Goal: Task Accomplishment & Management: Manage account settings

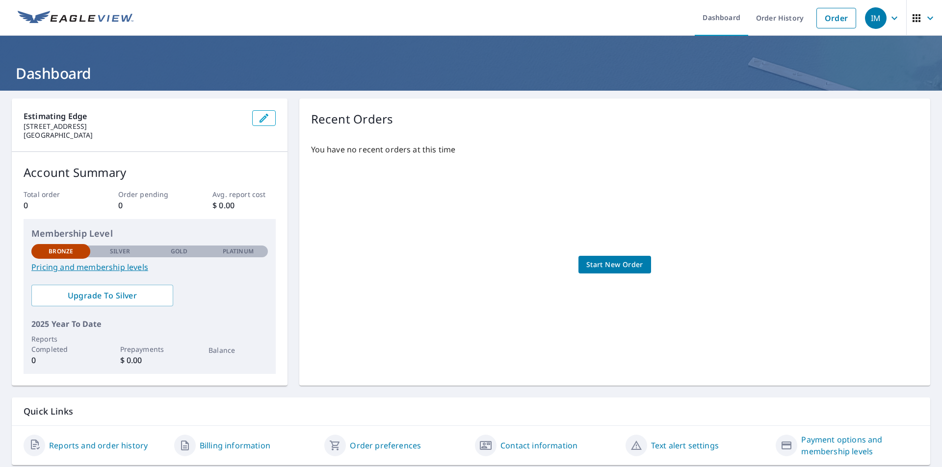
scroll to position [31, 0]
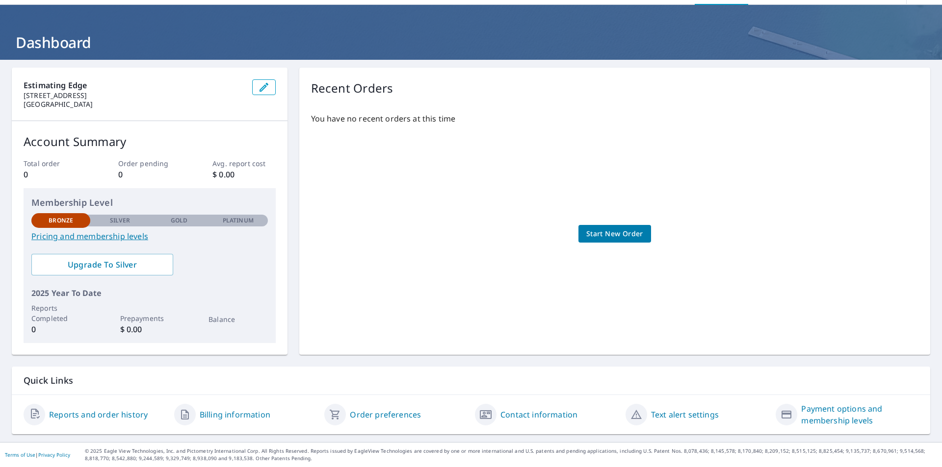
click at [290, 162] on div "Estimating Edge [STREET_ADDRESS] Account Summary Total order 0 Order pending 0 …" at bounding box center [471, 211] width 918 height 287
click at [288, 273] on div "Estimating Edge [STREET_ADDRESS] Account Summary Total order 0 Order pending 0 …" at bounding box center [471, 211] width 918 height 287
click at [615, 233] on span "Start New Order" at bounding box center [614, 234] width 57 height 12
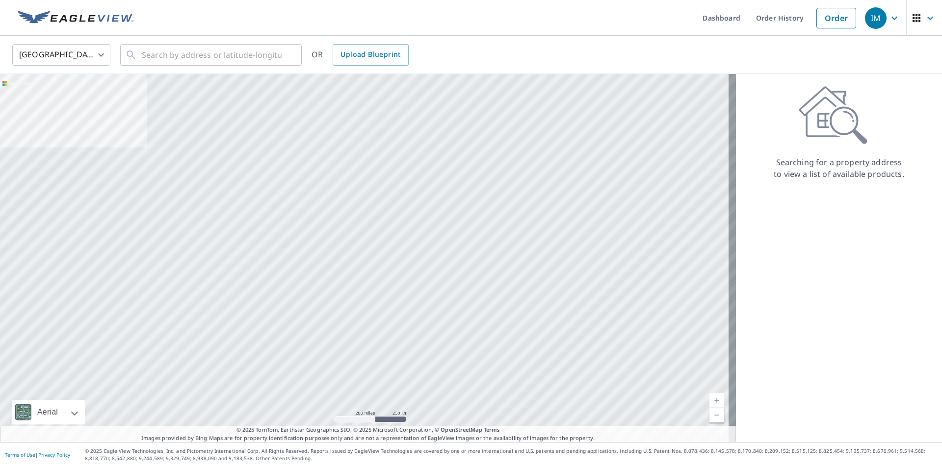
click at [67, 16] on img at bounding box center [76, 18] width 116 height 15
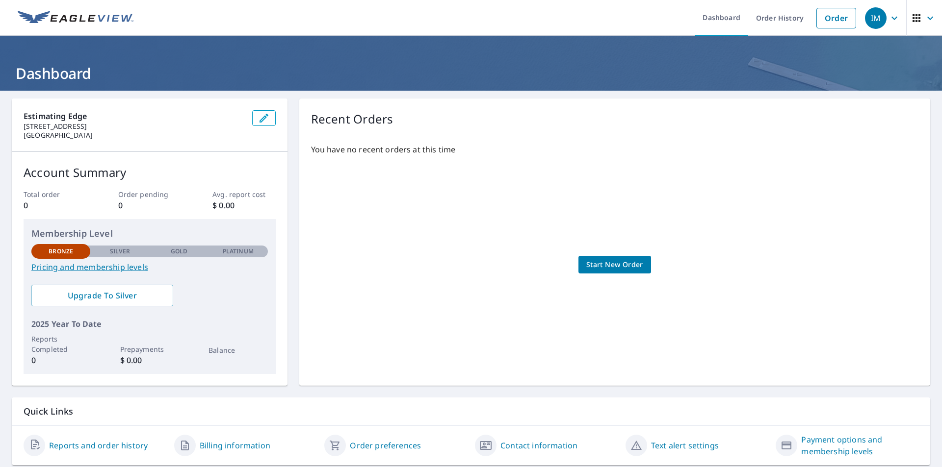
click at [288, 179] on div "Estimating Edge [STREET_ADDRESS] Account Summary Total order 0 Order pending 0 …" at bounding box center [471, 242] width 918 height 287
click at [291, 243] on div "Estimating Edge [STREET_ADDRESS] Account Summary Total order 0 Order pending 0 …" at bounding box center [471, 242] width 918 height 287
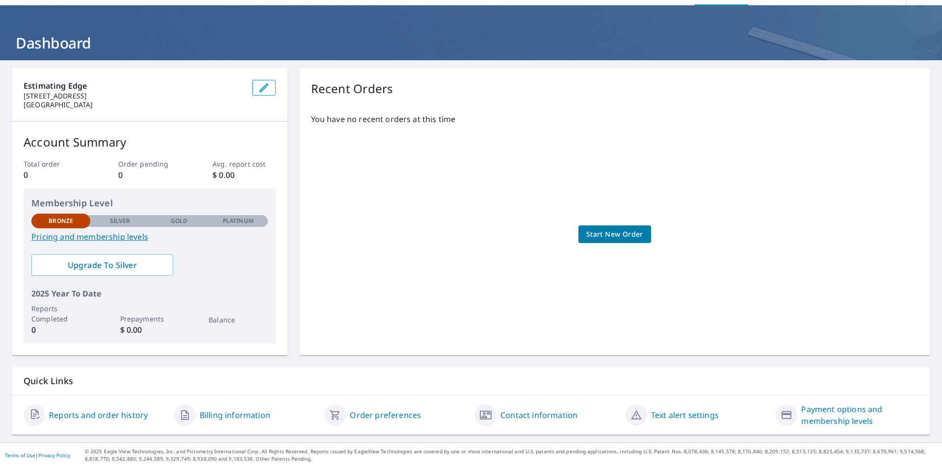
scroll to position [31, 0]
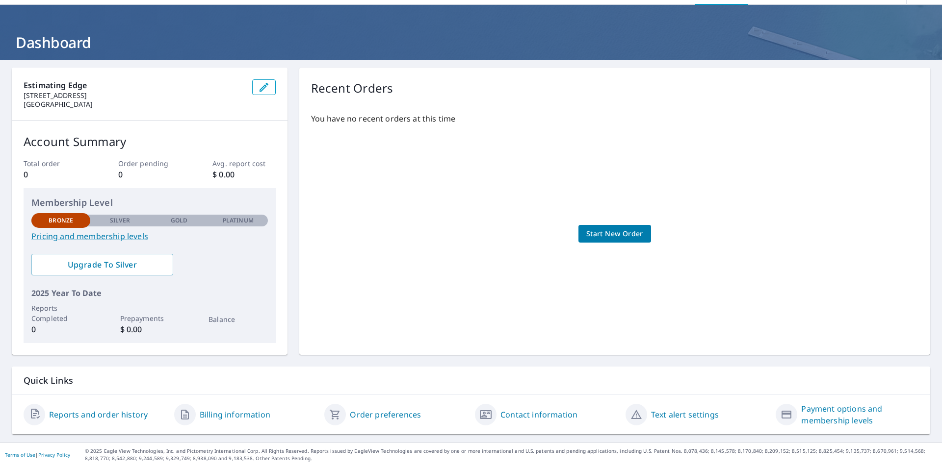
click at [241, 418] on link "Billing information" at bounding box center [235, 415] width 71 height 12
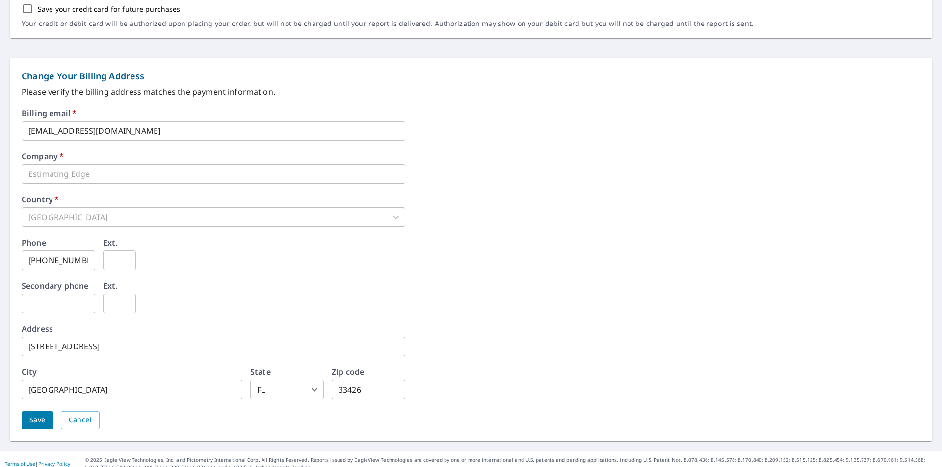
scroll to position [356, 0]
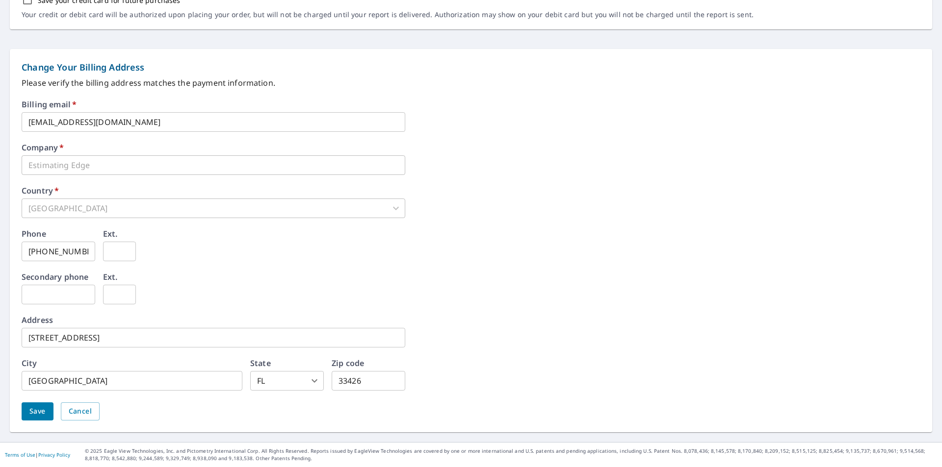
click at [222, 266] on div "Phone [PHONE_NUMBER] ​ Ext. ​" at bounding box center [471, 251] width 898 height 43
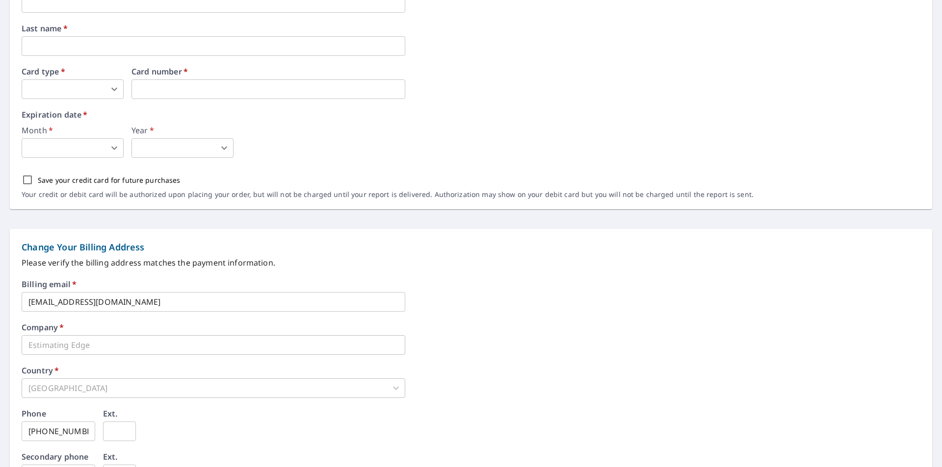
scroll to position [110, 0]
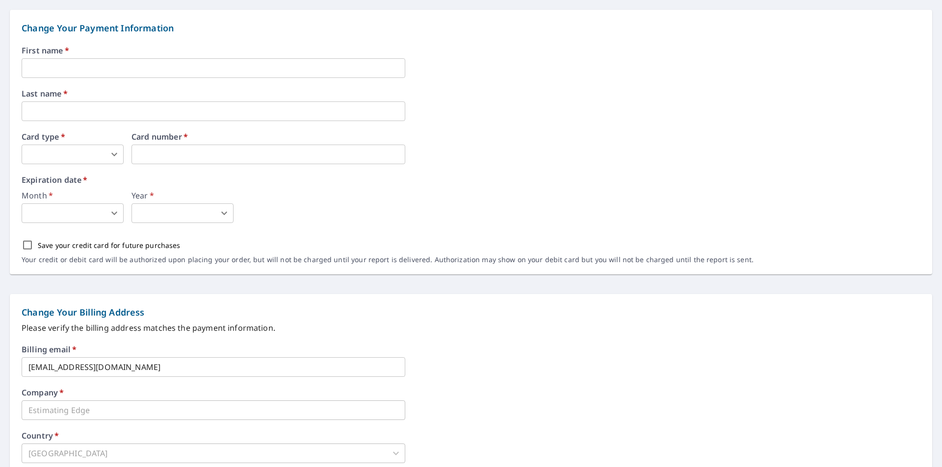
click at [97, 73] on input "text" at bounding box center [214, 68] width 384 height 20
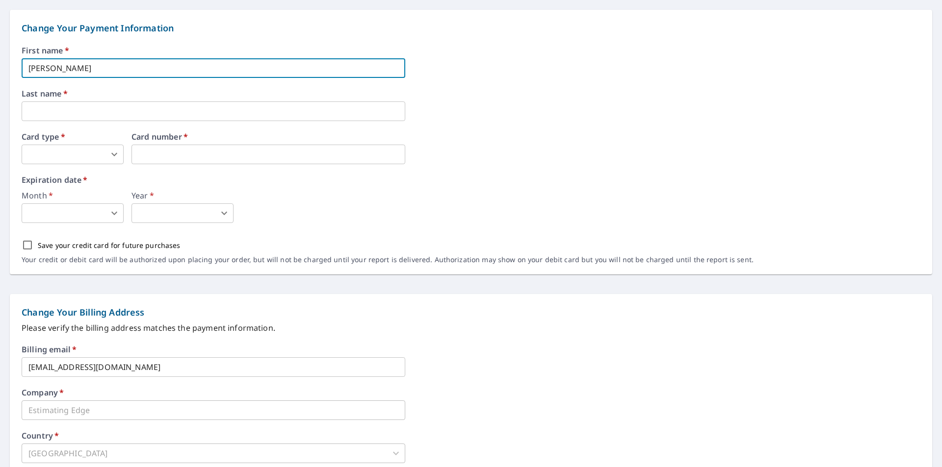
type input "[PERSON_NAME]"
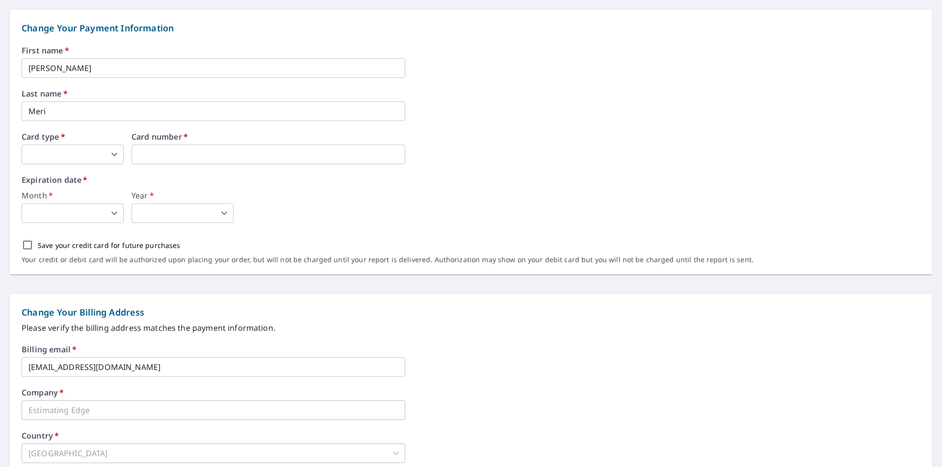
click at [64, 123] on div "First name   * [PERSON_NAME] ​ Last name   * Meri ​ Card type   * ​ 0 ​ Card nu…" at bounding box center [471, 161] width 898 height 228
click at [67, 115] on input "Meri" at bounding box center [214, 112] width 384 height 20
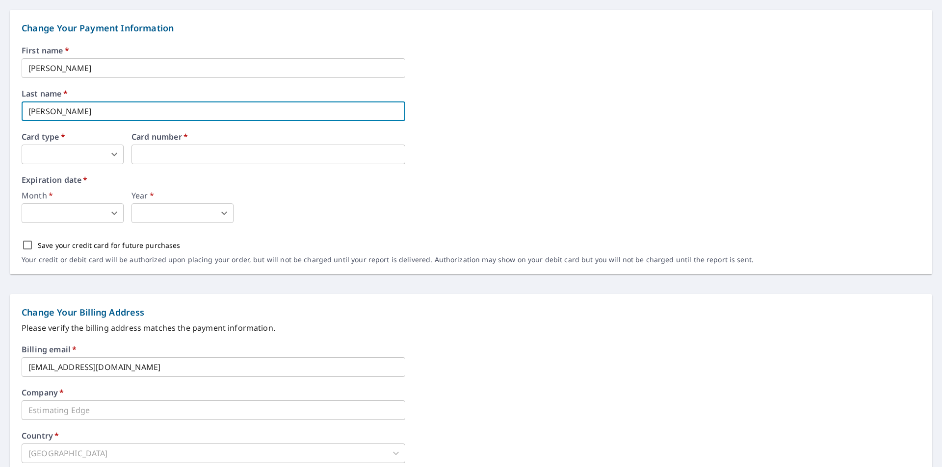
type input "[PERSON_NAME]"
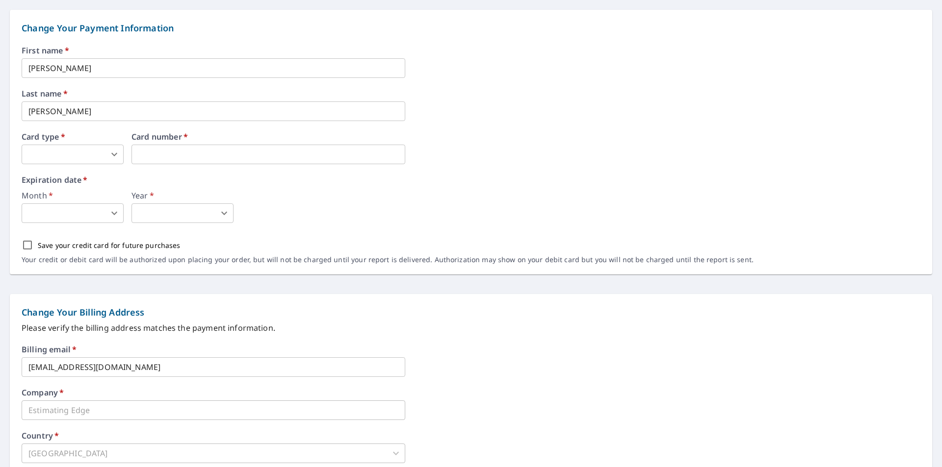
click at [100, 181] on label "Expiration date   *" at bounding box center [471, 180] width 898 height 8
click at [102, 152] on body "IM IM Dashboard Order History Order IM Dashboard / Billing Information Billing …" at bounding box center [471, 233] width 942 height 467
click at [75, 214] on li "MasterCard" at bounding box center [73, 213] width 102 height 18
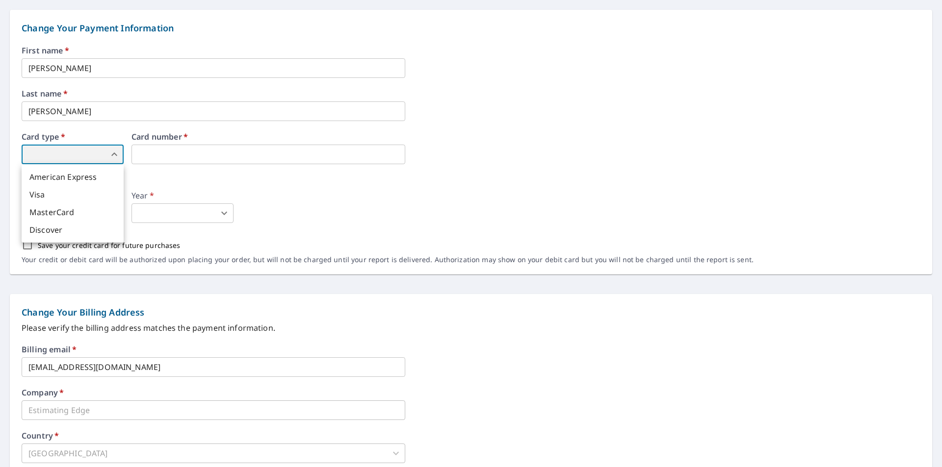
type input "3"
click at [151, 185] on div "Expiration date   * Month   * ​ 0 ​ Year   * ​ 0 ​" at bounding box center [471, 199] width 898 height 47
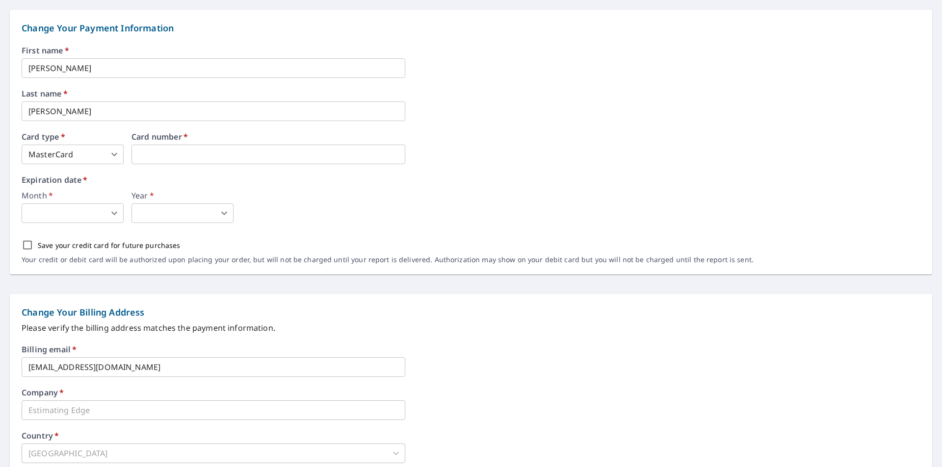
click at [333, 218] on div "Month   * ​ 0 ​ Year   * ​ 0 ​" at bounding box center [471, 207] width 898 height 31
click at [106, 212] on body "IM IM Dashboard Order History Order IM Dashboard / Billing Information Billing …" at bounding box center [471, 233] width 942 height 467
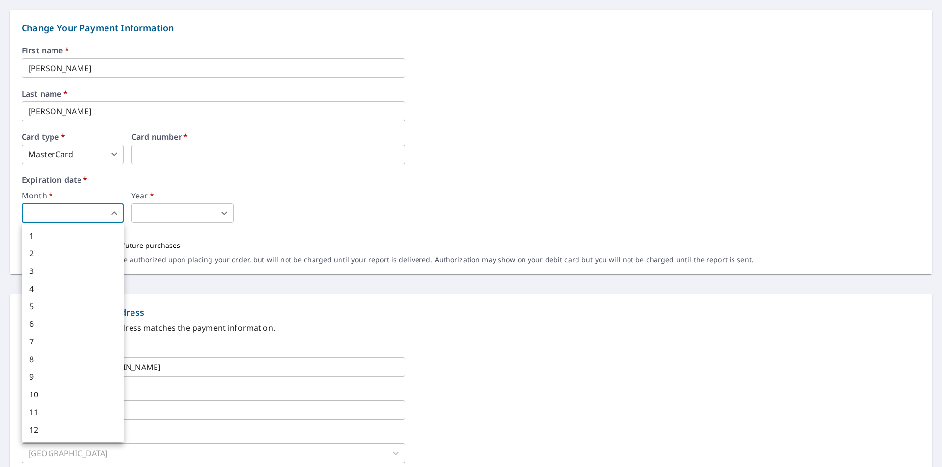
click at [318, 233] on div at bounding box center [471, 233] width 942 height 467
click at [62, 214] on body "IM IM Dashboard Order History Order IM Dashboard / Billing Information Billing …" at bounding box center [471, 233] width 942 height 467
click at [55, 275] on li "3" at bounding box center [73, 271] width 102 height 18
type input "3"
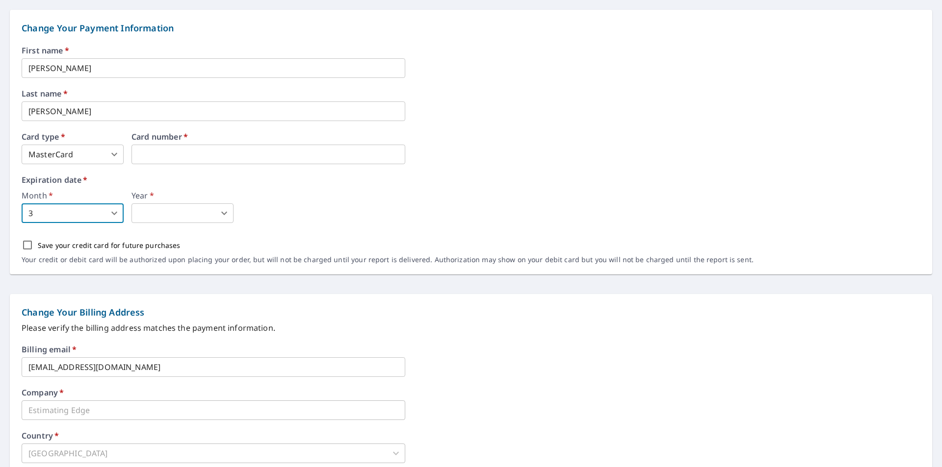
click at [181, 215] on body "IM IM Dashboard Order History Order IM Dashboard / Billing Information Billing …" at bounding box center [471, 233] width 942 height 467
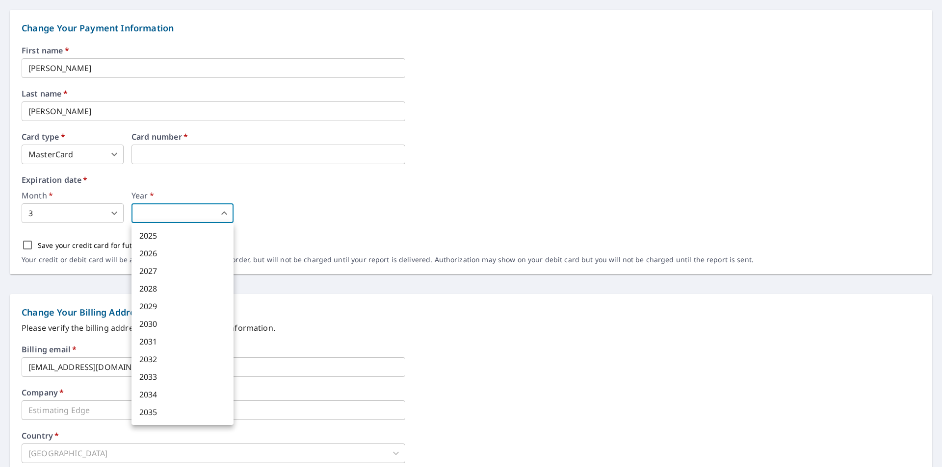
click at [170, 302] on li "2029" at bounding box center [182, 307] width 102 height 18
type input "2029"
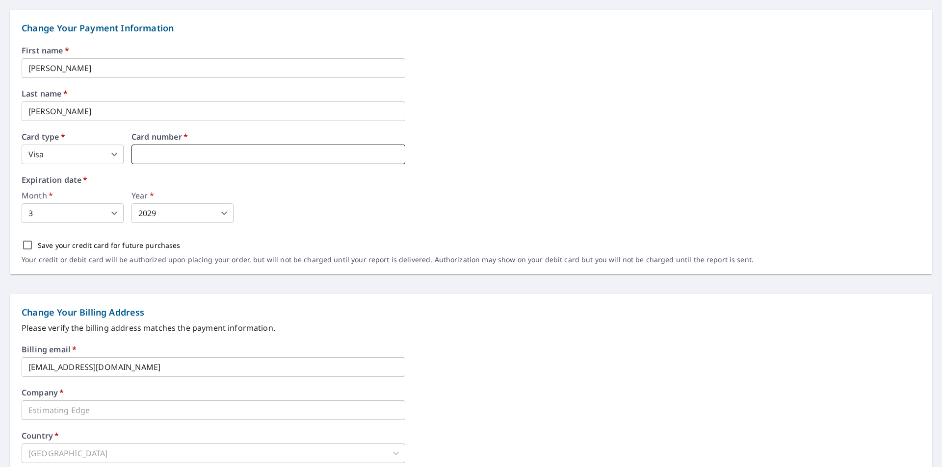
type input "2"
click at [90, 248] on p "Save your credit card for future purchases" at bounding box center [109, 245] width 143 height 10
click at [38, 248] on input "Save your credit card for future purchases" at bounding box center [27, 245] width 21 height 21
checkbox input "true"
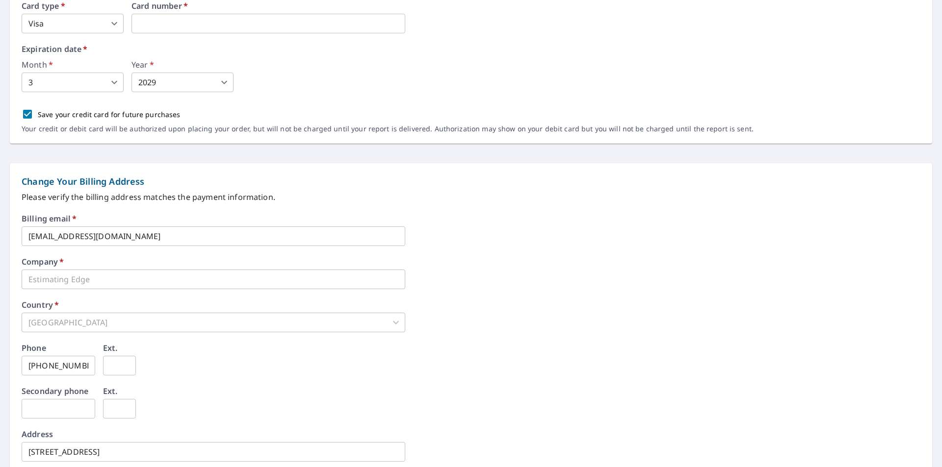
scroll to position [356, 0]
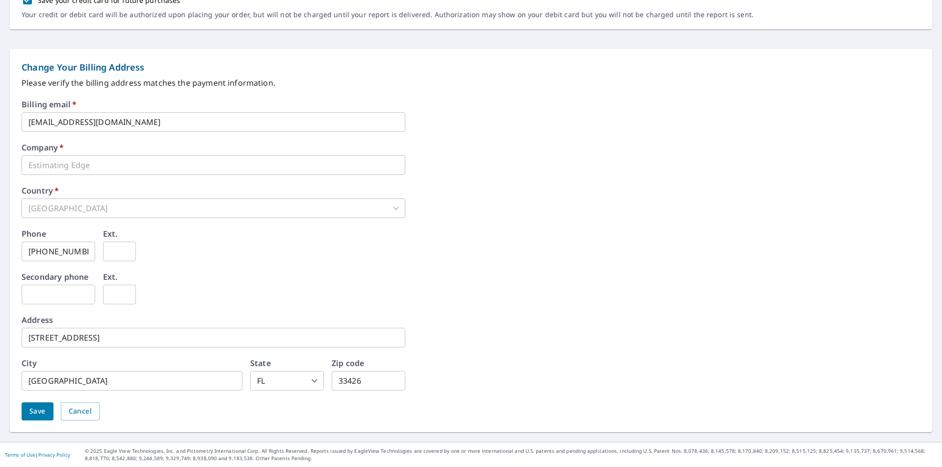
click at [44, 412] on span "Save" at bounding box center [37, 412] width 16 height 12
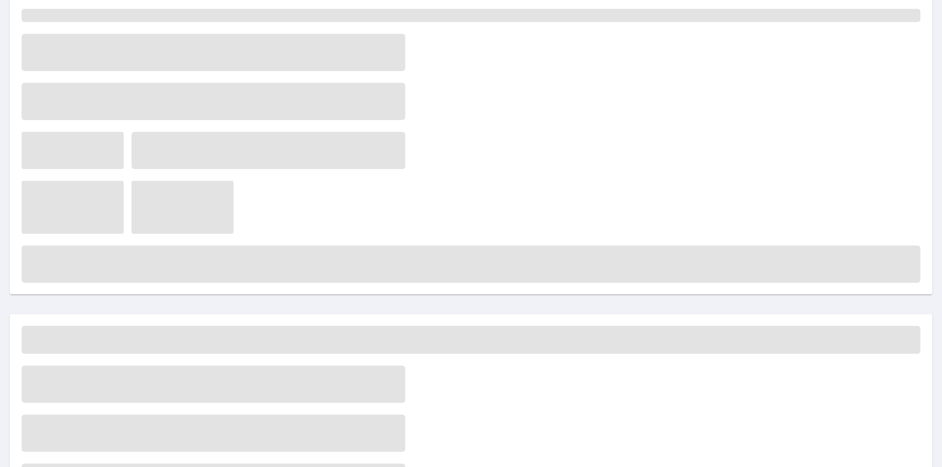
scroll to position [0, 0]
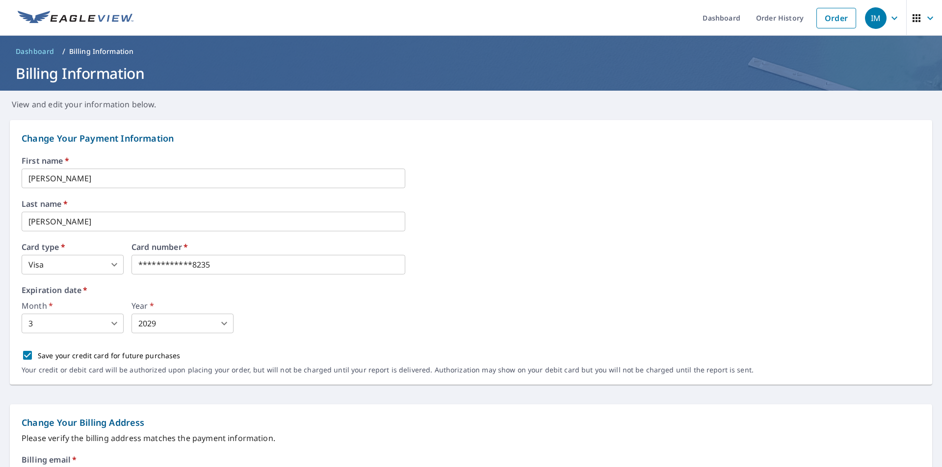
click at [36, 49] on span "Dashboard" at bounding box center [35, 52] width 39 height 10
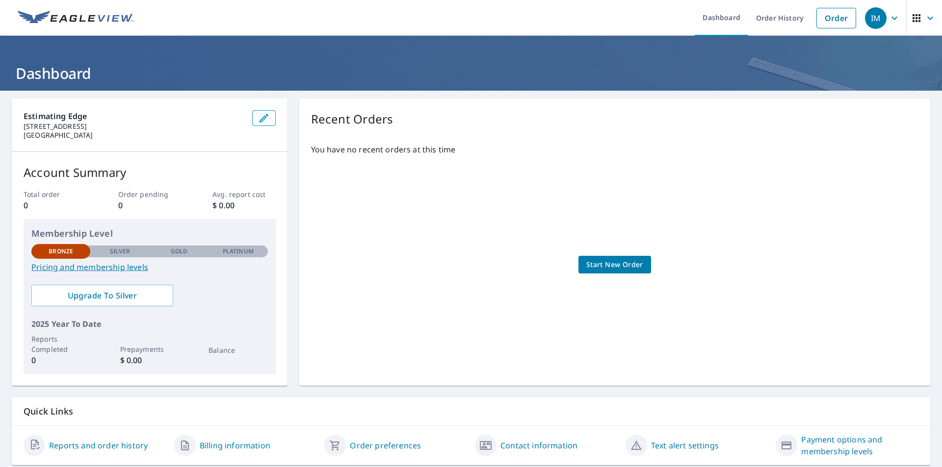
click at [290, 172] on div "Estimating Edge 1301 N Congress Ave Boynton Beach, FL 33426 Account Summary Tot…" at bounding box center [471, 242] width 918 height 287
click at [429, 205] on div "You have no recent orders at this time Start New Order" at bounding box center [614, 255] width 607 height 238
click at [451, 210] on div "You have no recent orders at this time Start New Order" at bounding box center [614, 255] width 607 height 238
click at [516, 207] on div "You have no recent orders at this time Start New Order" at bounding box center [614, 255] width 607 height 238
click at [397, 244] on div "You have no recent orders at this time Start New Order" at bounding box center [614, 255] width 607 height 238
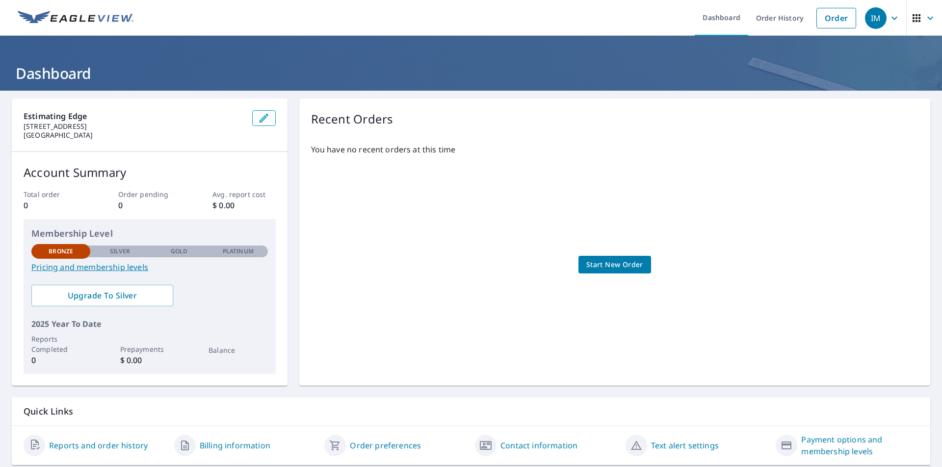
click at [111, 250] on p "Silver" at bounding box center [120, 251] width 21 height 9
click at [190, 249] on div "Gold" at bounding box center [179, 252] width 59 height 12
click at [191, 111] on p "Estimating Edge" at bounding box center [134, 116] width 221 height 12
click at [56, 127] on p "[STREET_ADDRESS]" at bounding box center [134, 126] width 221 height 9
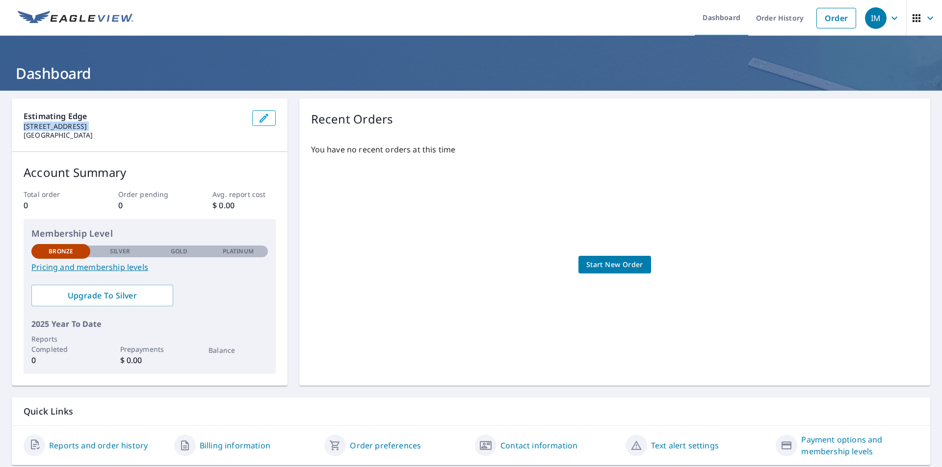
click at [56, 127] on p "[STREET_ADDRESS]" at bounding box center [134, 126] width 221 height 9
click at [165, 93] on div "Estimating Edge 1301 N Congress Ave Boynton Beach, FL 33426 Account Summary Tot…" at bounding box center [471, 282] width 942 height 383
click at [117, 251] on p "Silver" at bounding box center [120, 251] width 21 height 9
click at [527, 224] on div "You have no recent orders at this time Start New Order" at bounding box center [614, 255] width 607 height 238
click at [495, 145] on p "You have no recent orders at this time" at bounding box center [614, 150] width 607 height 12
